Goal: Check status: Check status

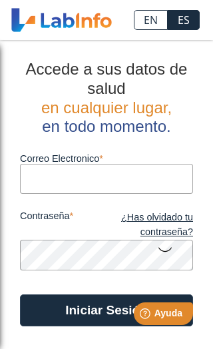
click at [134, 179] on input "Correo Electronico" at bounding box center [106, 179] width 173 height 30
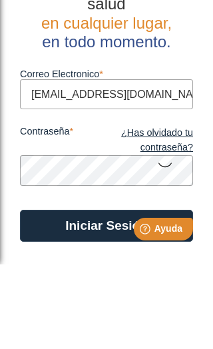
type input "[EMAIL_ADDRESS][DOMAIN_NAME]"
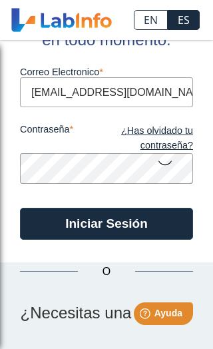
scroll to position [107, 0]
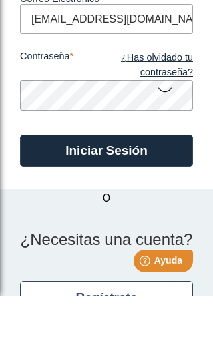
click at [146, 187] on button "Iniciar Sesión" at bounding box center [106, 203] width 173 height 32
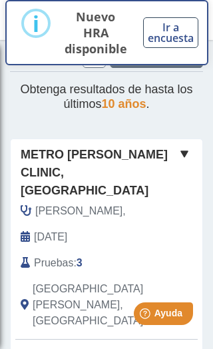
scroll to position [45, 0]
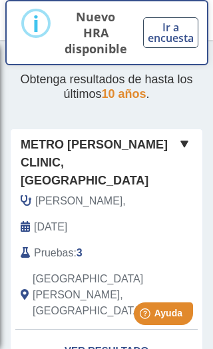
click at [51, 245] on span "Pruebas" at bounding box center [53, 253] width 39 height 16
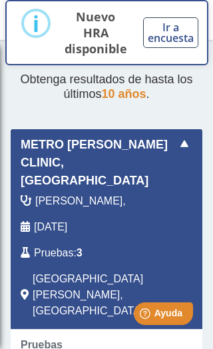
click at [176, 238] on div "Yo Yo" at bounding box center [176, 261] width 20 height 136
click at [188, 141] on span at bounding box center [184, 144] width 16 height 16
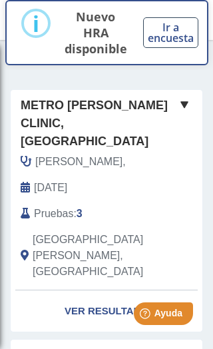
scroll to position [90, 0]
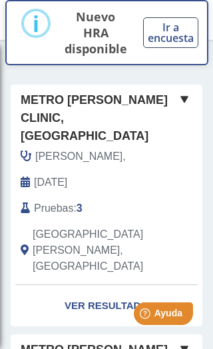
click at [141, 285] on link "Ver Resultado" at bounding box center [107, 306] width 192 height 42
click at [121, 285] on link "Ver Resultado" at bounding box center [107, 306] width 192 height 42
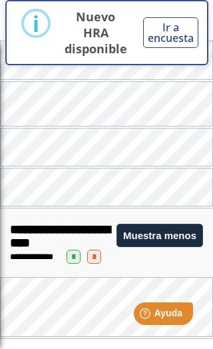
scroll to position [1097, 0]
